Goal: Task Accomplishment & Management: Manage account settings

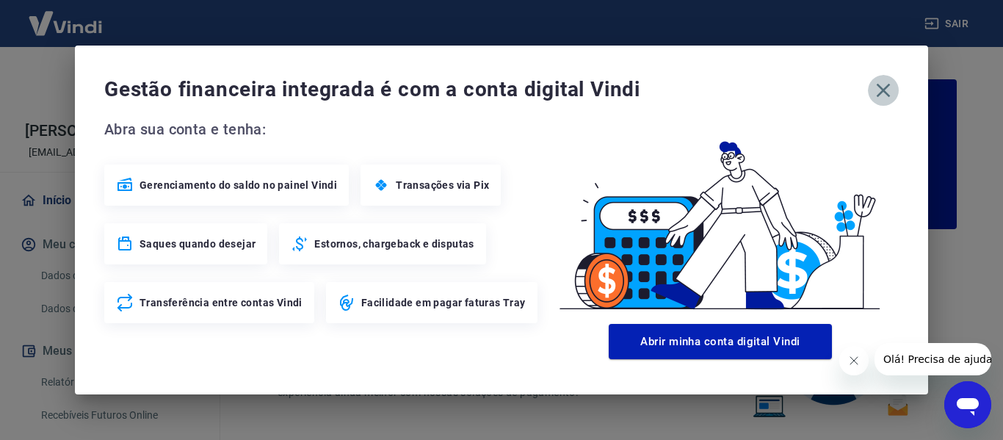
click at [894, 91] on icon "button" at bounding box center [884, 91] width 24 height 24
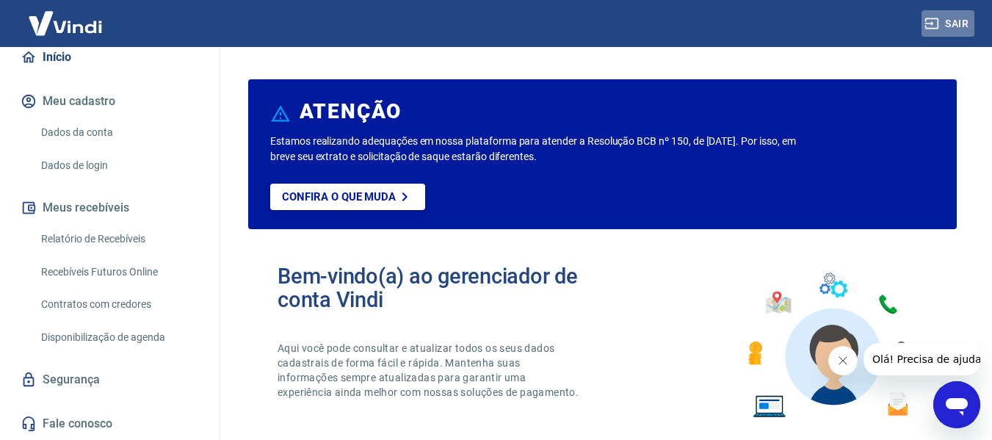
click at [955, 24] on button "Sair" at bounding box center [948, 23] width 53 height 27
